Goal: Transaction & Acquisition: Purchase product/service

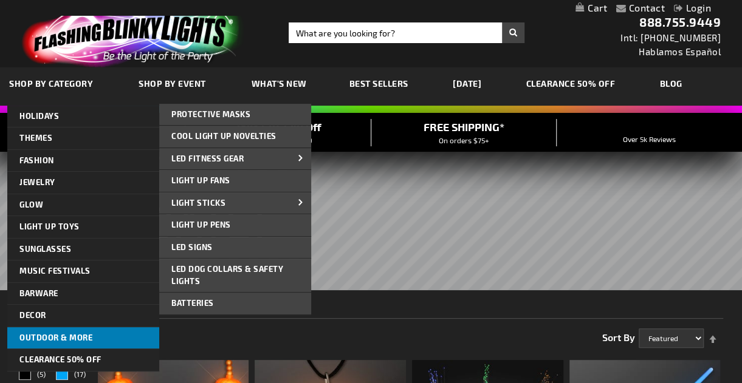
click at [56, 331] on link "Outdoor & More" at bounding box center [83, 339] width 152 height 22
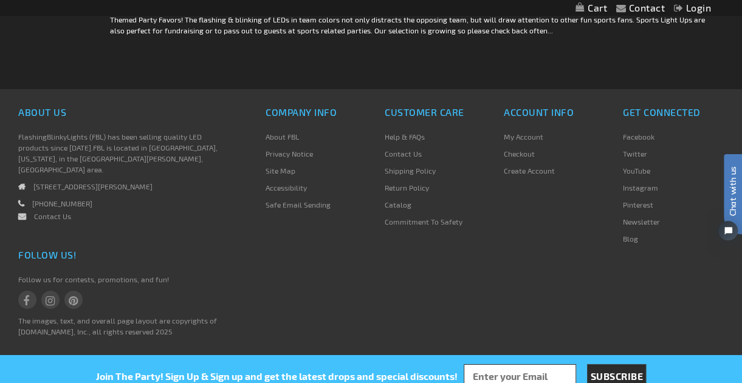
scroll to position [3634, 0]
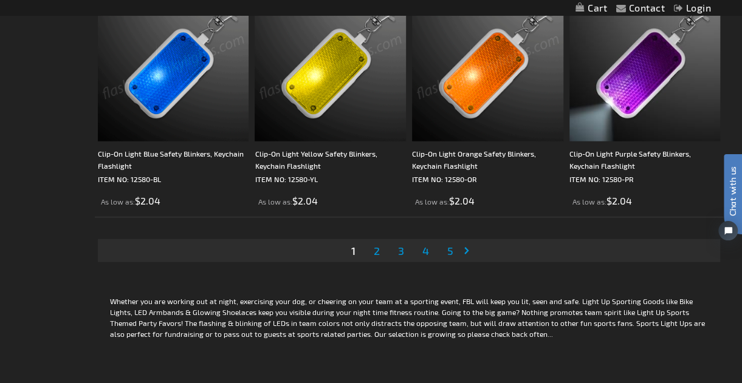
click at [378, 246] on span "2" at bounding box center [377, 250] width 6 height 13
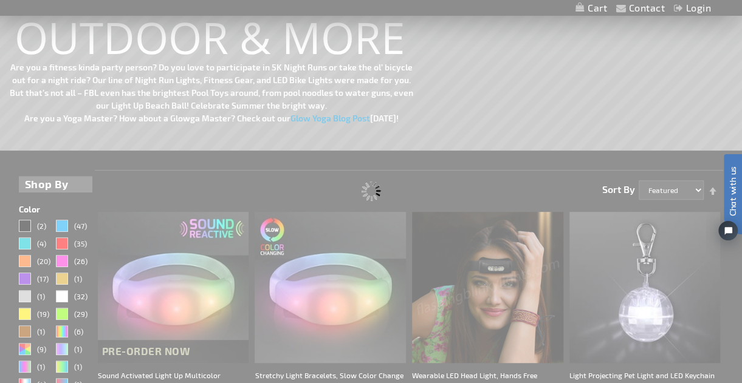
scroll to position [0, 0]
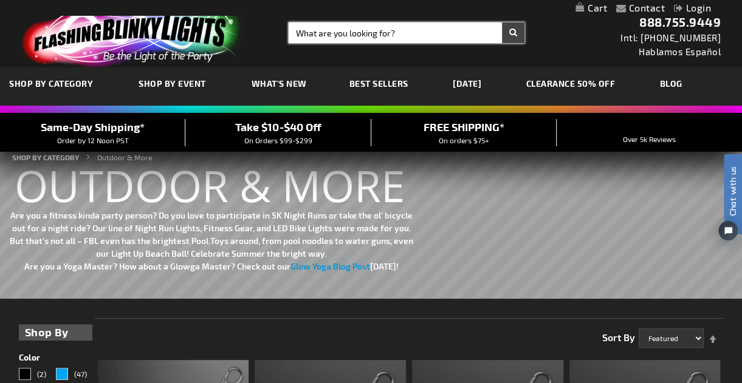
click at [326, 33] on input "Search" at bounding box center [407, 32] width 236 height 21
type input "string lights"
click at [502, 22] on button "Search" at bounding box center [513, 32] width 22 height 21
